Goal: Transaction & Acquisition: Subscribe to service/newsletter

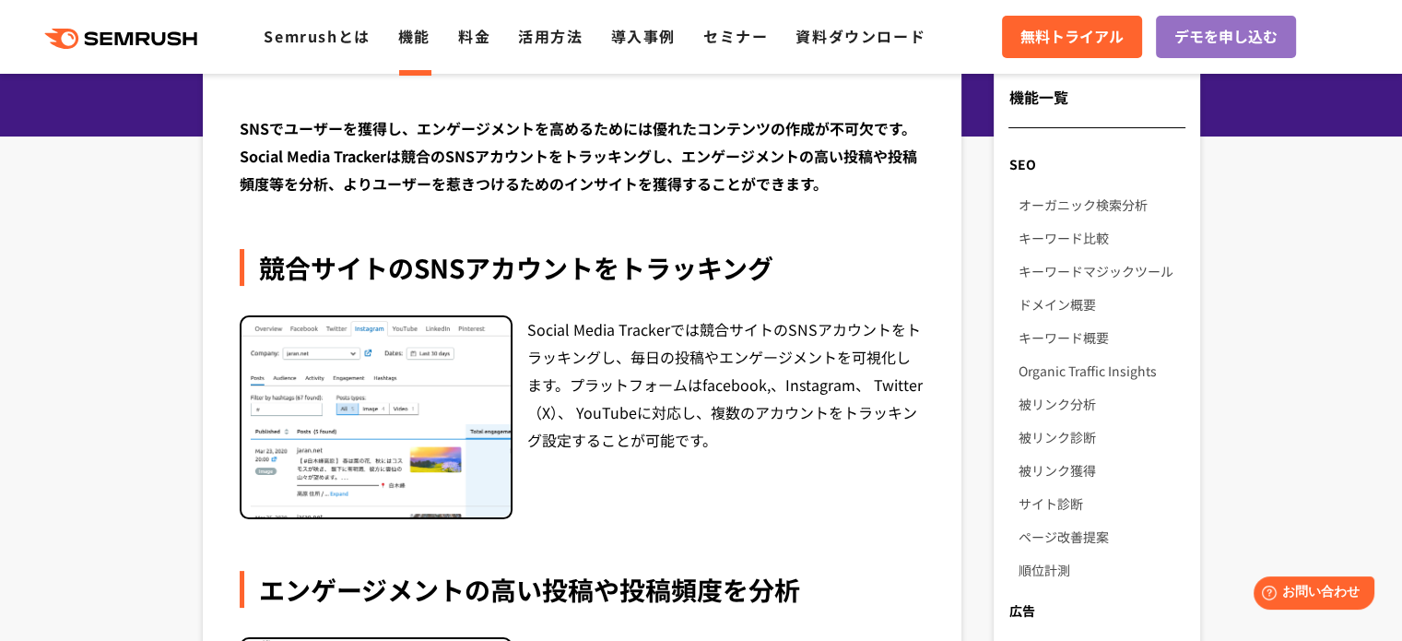
scroll to position [210, 0]
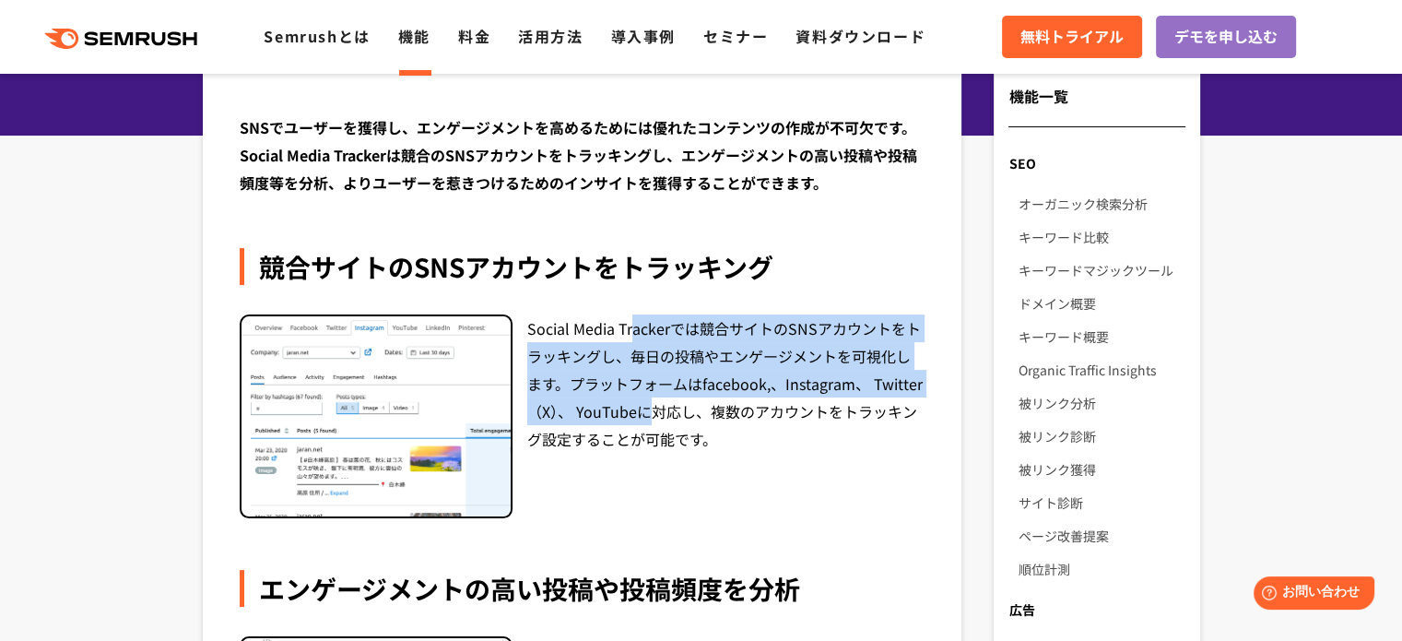
drag, startPoint x: 655, startPoint y: 423, endPoint x: 628, endPoint y: 335, distance: 92.5
click at [628, 335] on div "Social Media Trackerでは競合サイトのSNSアカウントをトラッキングし、毎日の投稿やエンゲージメントを可視化します。プラットフォームはfac…" at bounding box center [726, 416] width 398 height 205
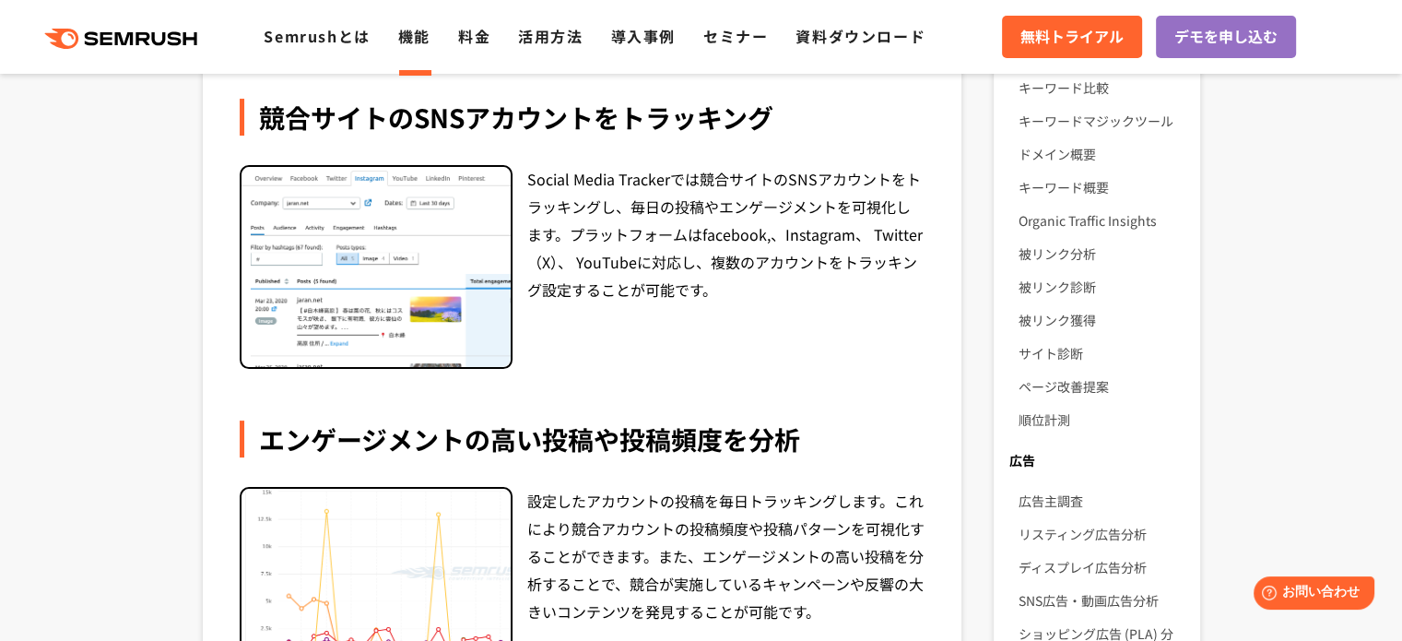
scroll to position [524, 0]
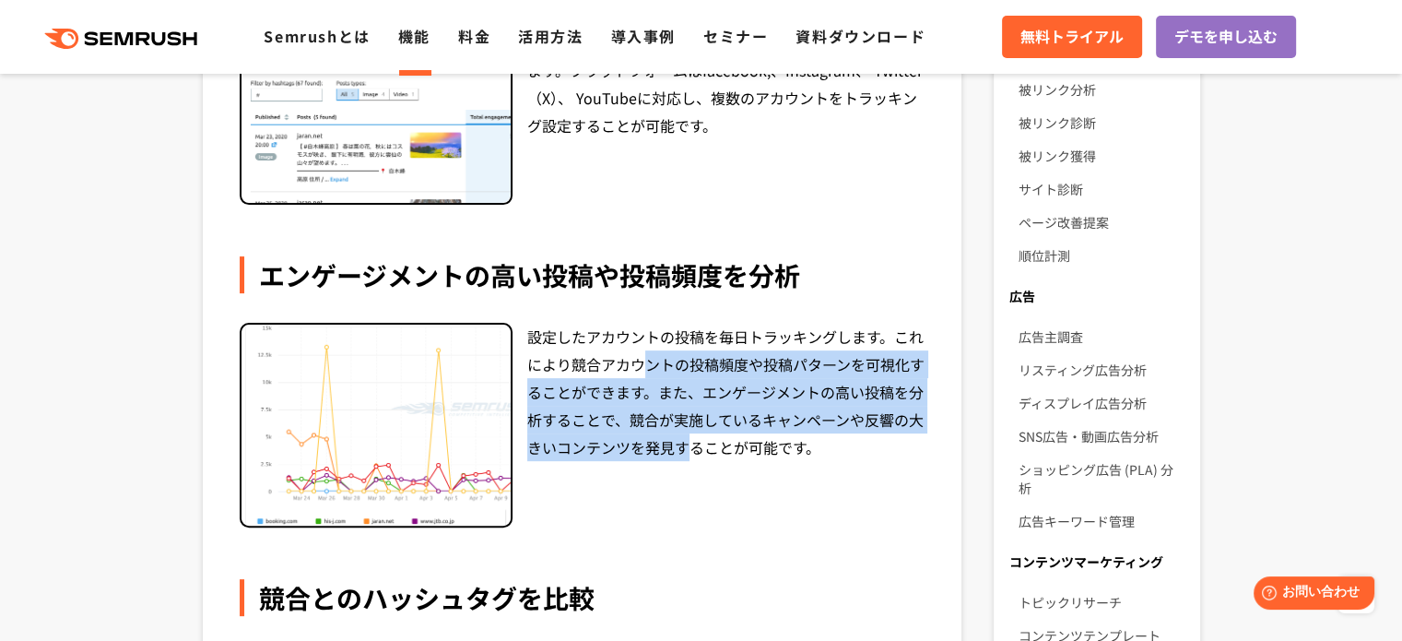
drag, startPoint x: 683, startPoint y: 443, endPoint x: 644, endPoint y: 374, distance: 79.7
click at [644, 374] on div "設定したアカウントの投稿を毎日トラッキングします。これにより競合アカウントの投稿頻度や投稿パターンを可視化することができます。また、エンゲージメントの高い投稿…" at bounding box center [726, 425] width 398 height 205
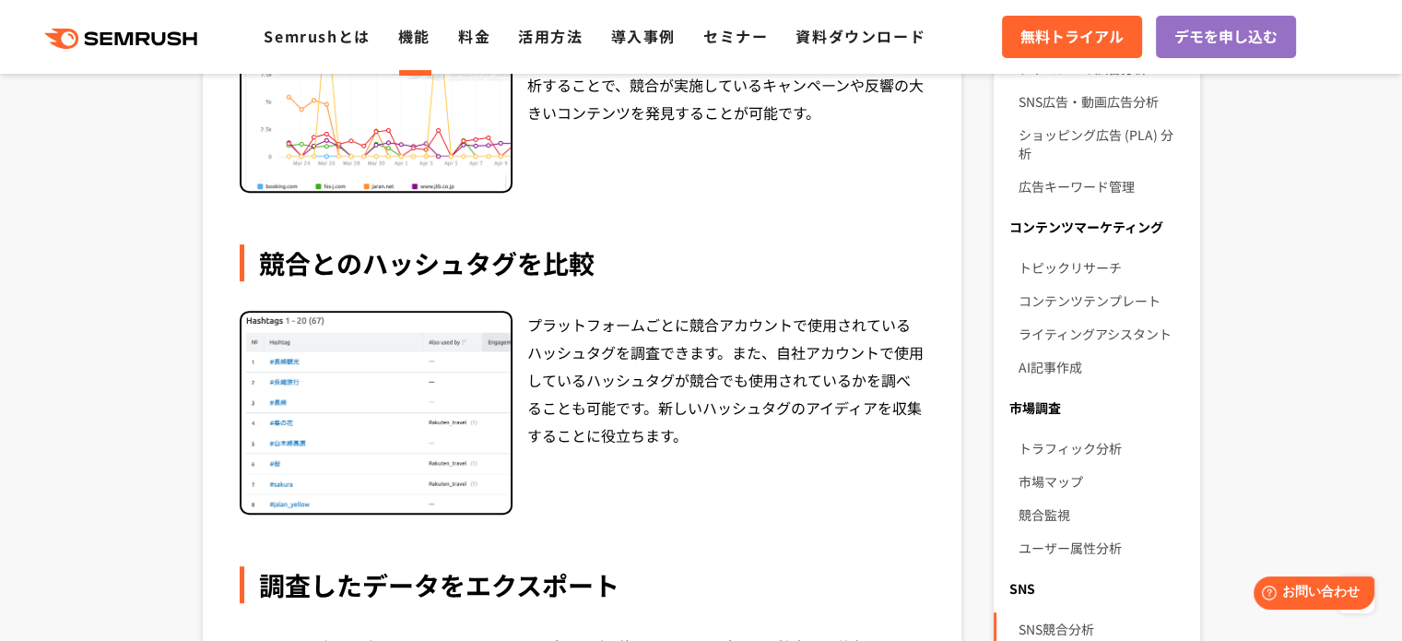
scroll to position [859, 0]
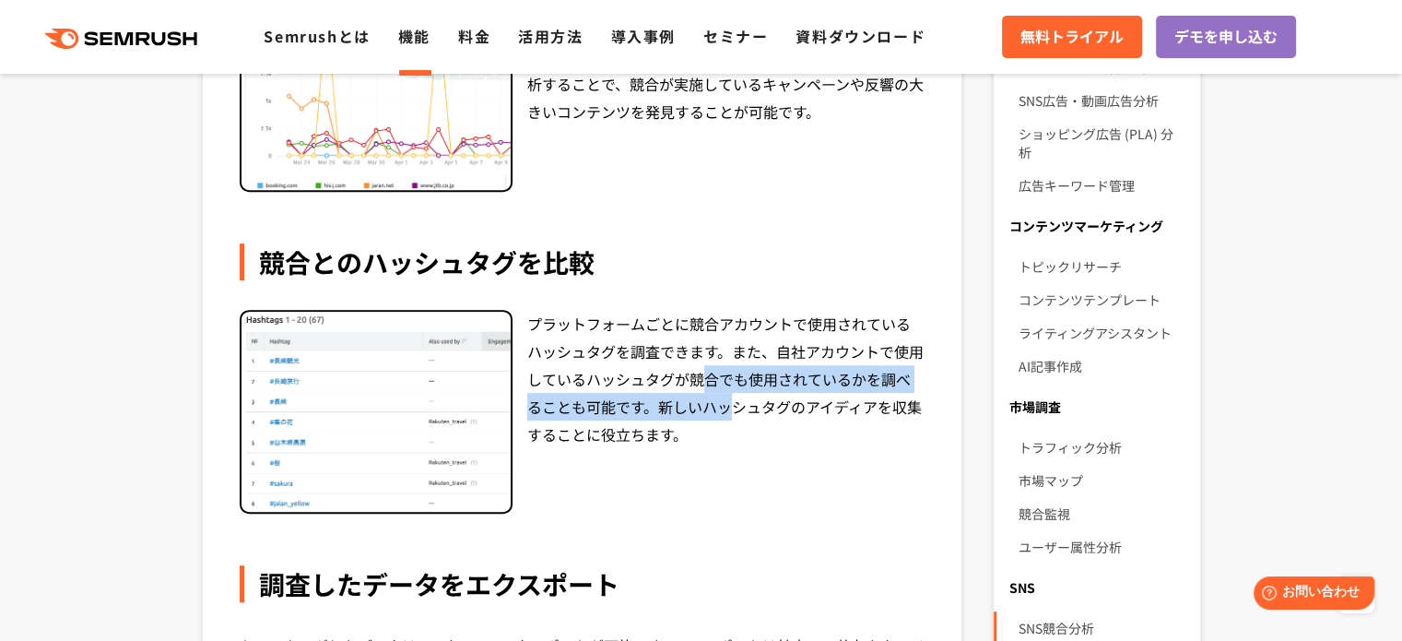
drag, startPoint x: 703, startPoint y: 403, endPoint x: 682, endPoint y: 372, distance: 37.8
click at [682, 372] on div "プラットフォームごとに競合アカウントで使用されているハッシュタグを調査できます。また、自社アカウントで使用しているハッシュタグが競合でも使用されているかを調べ…" at bounding box center [726, 412] width 398 height 205
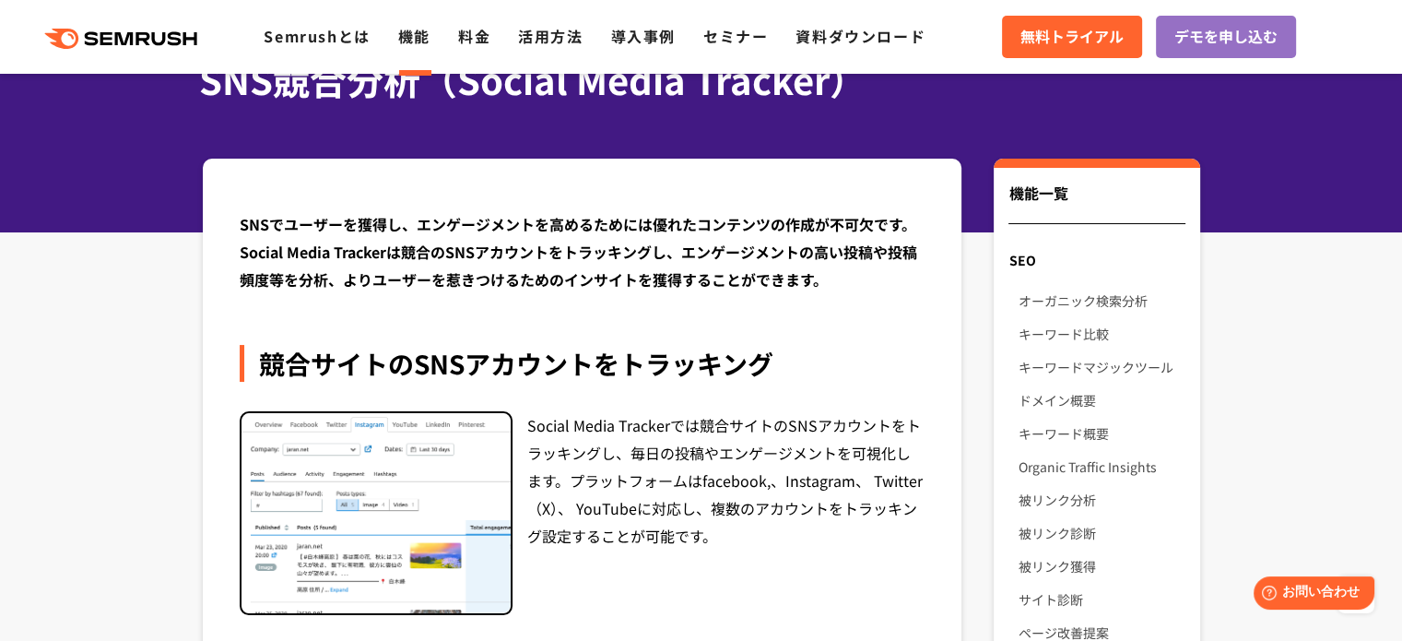
scroll to position [0, 0]
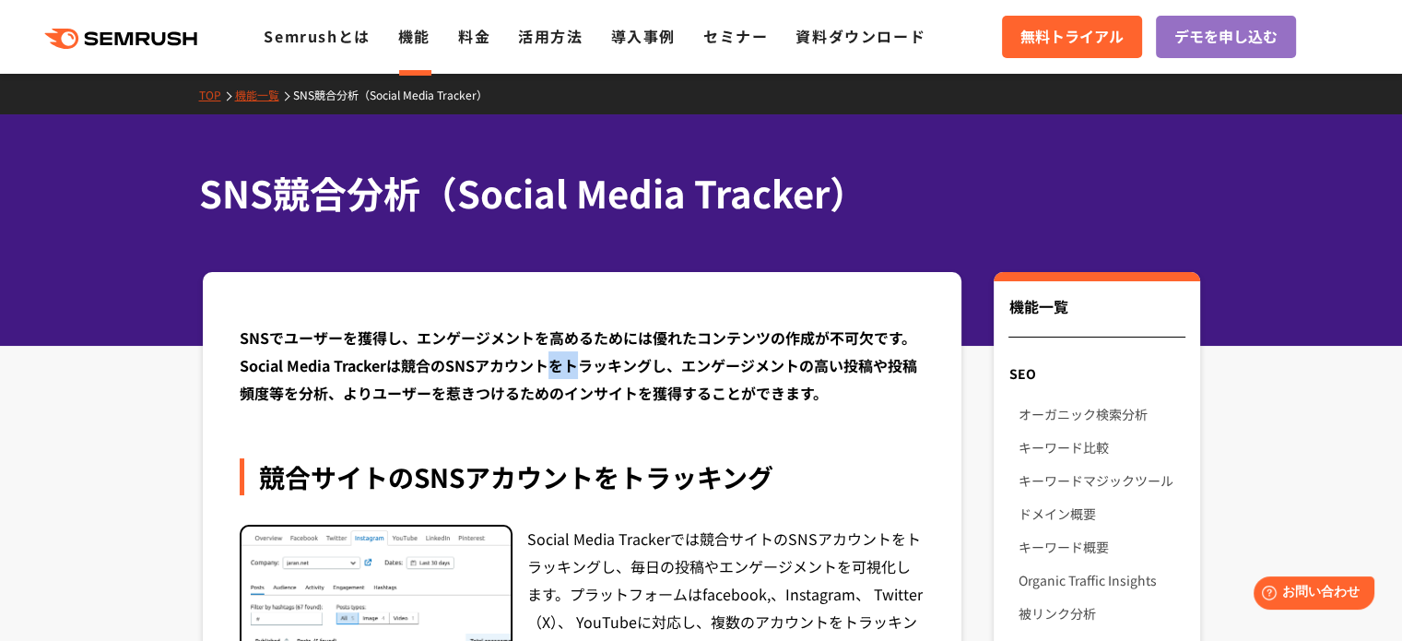
drag, startPoint x: 579, startPoint y: 364, endPoint x: 545, endPoint y: 371, distance: 34.7
click at [545, 371] on div "SNSでユーザーを獲得し、エンゲージメントを高めるためには優れたコンテンツの作成が不可欠です。Social Media Trackerは競合のSNSアカウント…" at bounding box center [583, 365] width 686 height 83
click at [1035, 36] on span "無料トライアル" at bounding box center [1072, 37] width 103 height 24
